Goal: Information Seeking & Learning: Learn about a topic

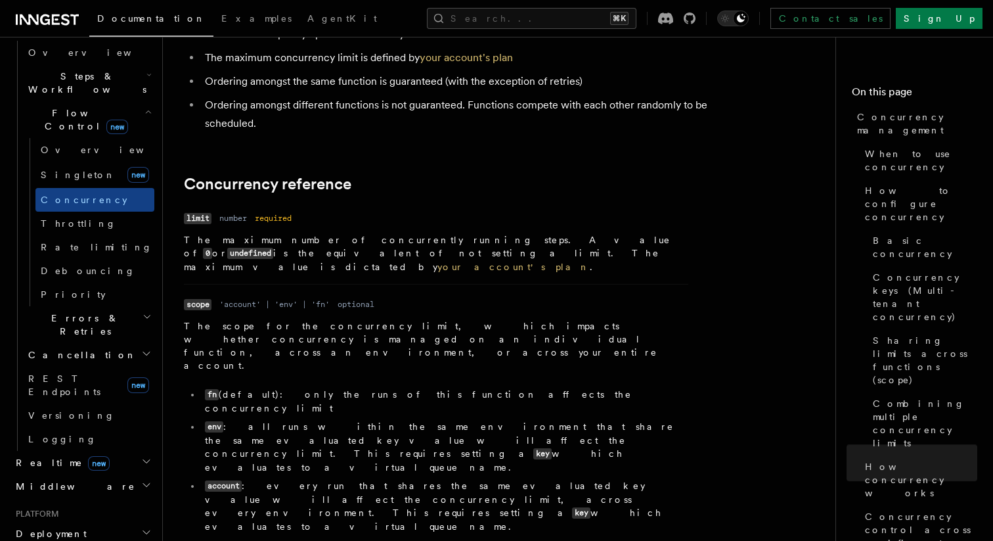
scroll to position [4428, 0]
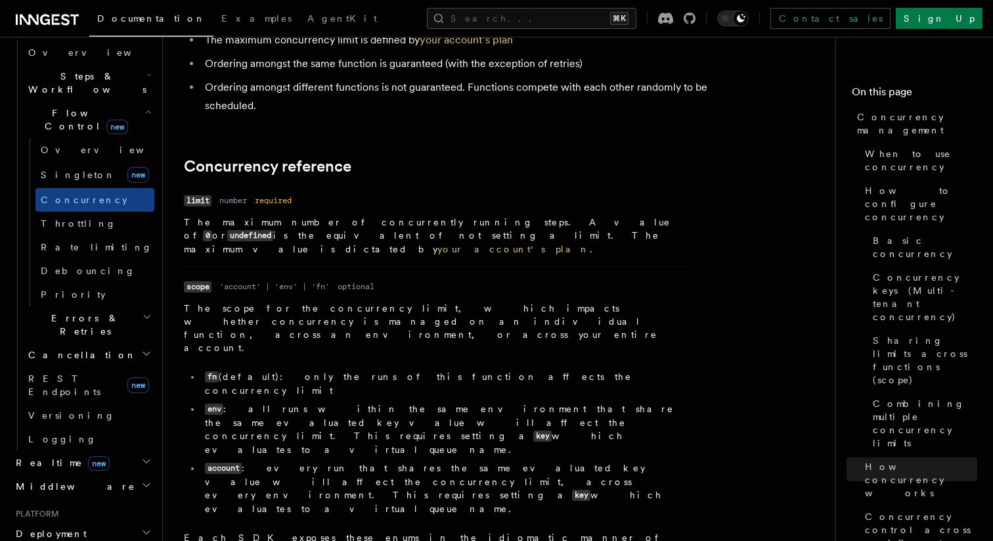
click at [136, 306] on h2 "Errors & Retries" at bounding box center [88, 324] width 131 height 37
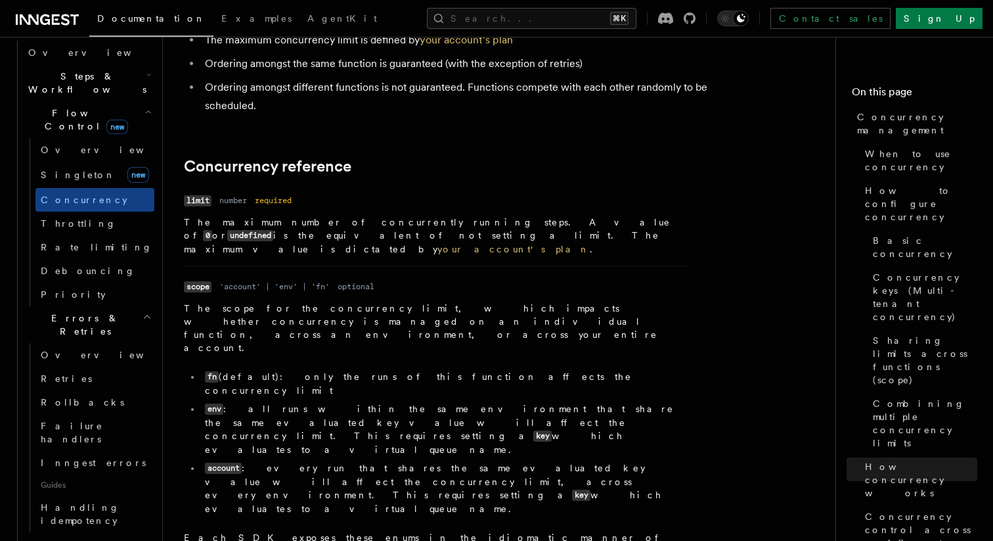
click at [148, 311] on icon "button" at bounding box center [147, 316] width 9 height 11
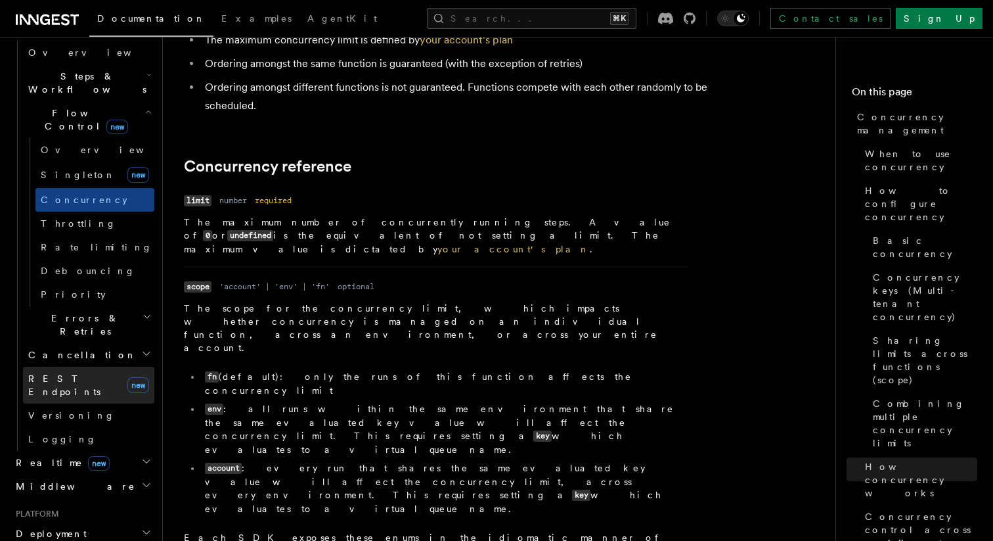
click at [92, 373] on span "REST Endpoints" at bounding box center [64, 385] width 72 height 24
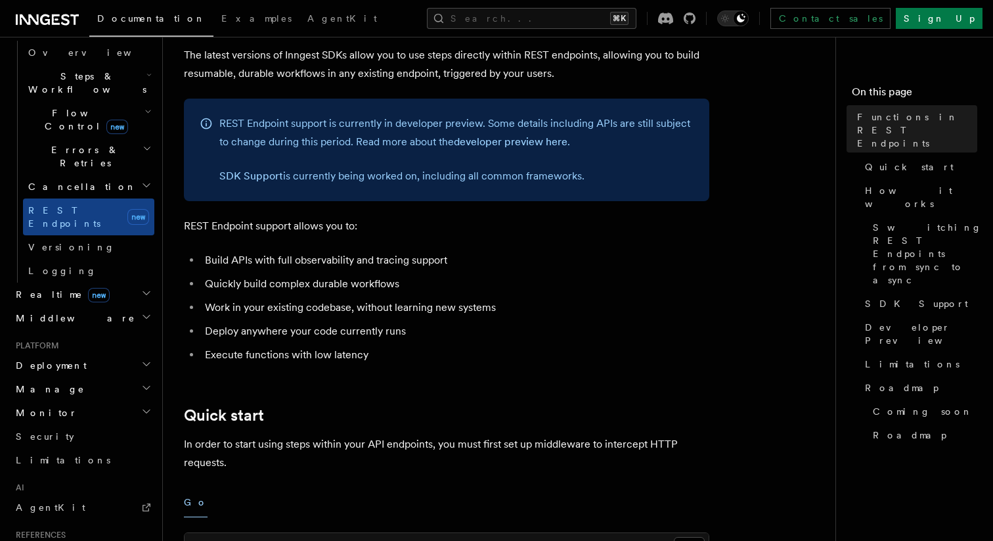
scroll to position [115, 0]
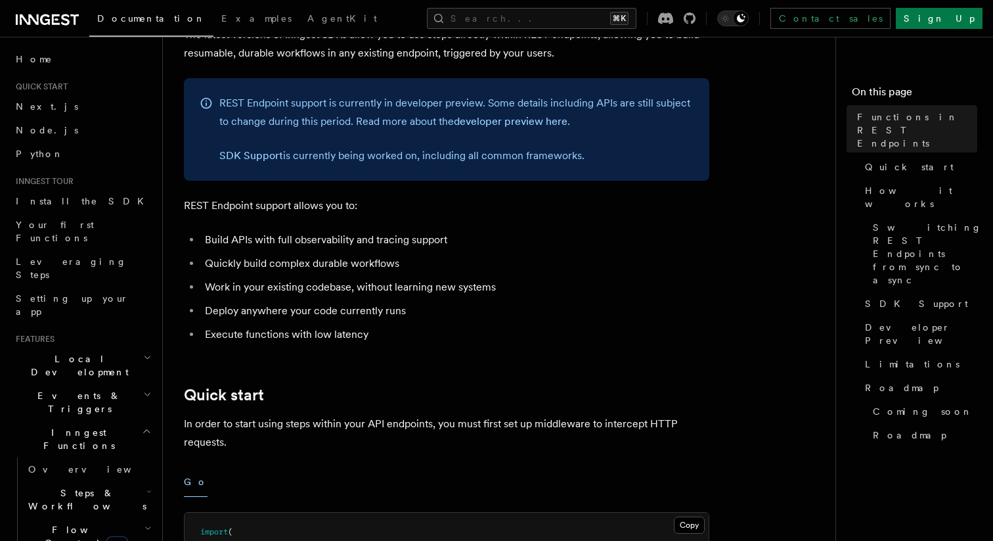
scroll to position [103, 0]
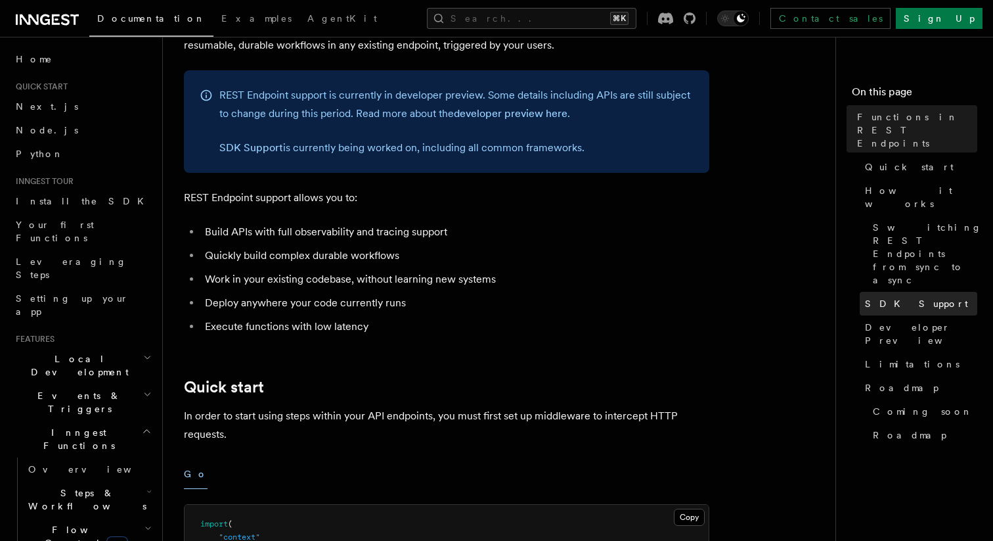
click at [875, 292] on link "SDK Support" at bounding box center [919, 304] width 118 height 24
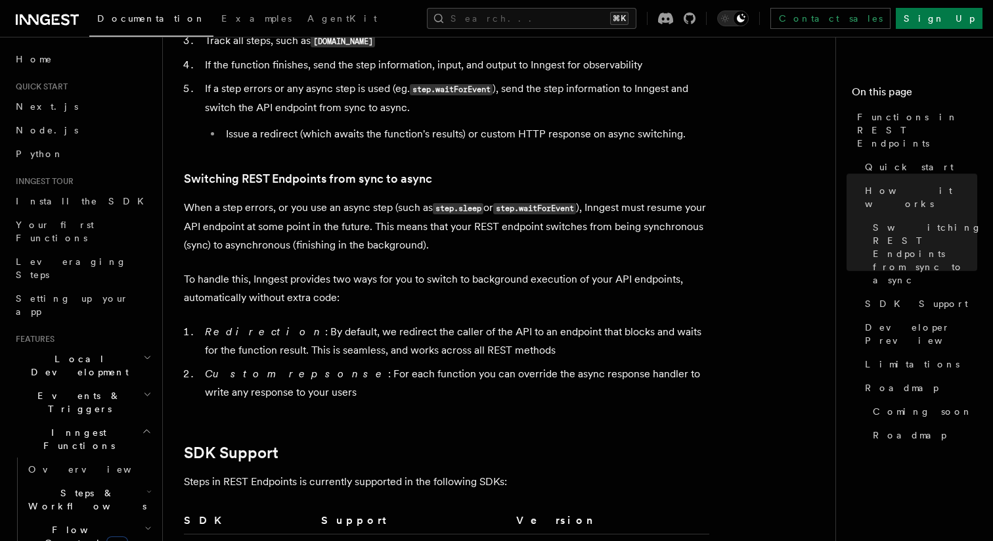
scroll to position [1467, 0]
